Goal: Transaction & Acquisition: Purchase product/service

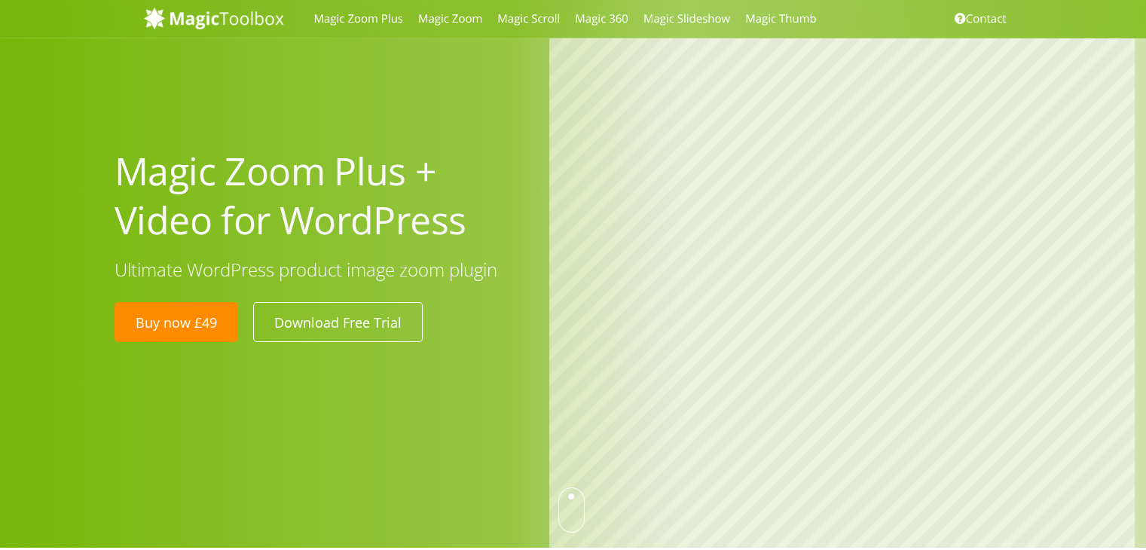
click at [326, 205] on h1 "Magic Zoom Plus + Video for WordPress" at bounding box center [321, 196] width 412 height 98
click at [319, 176] on h1 "Magic Zoom Plus + Video for WordPress" at bounding box center [321, 196] width 412 height 98
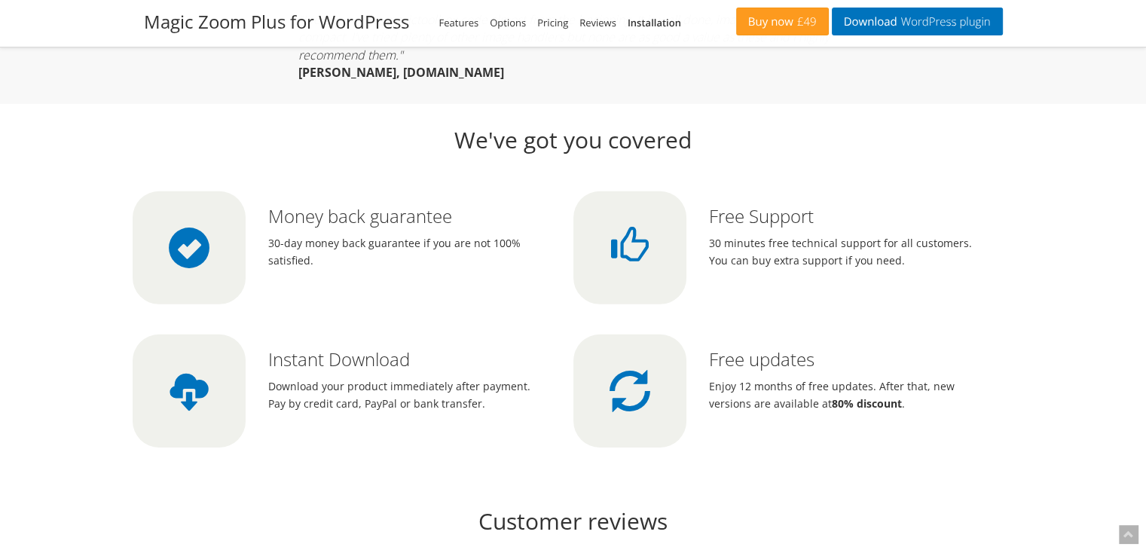
scroll to position [4672, 0]
